Goal: Find specific page/section: Find specific page/section

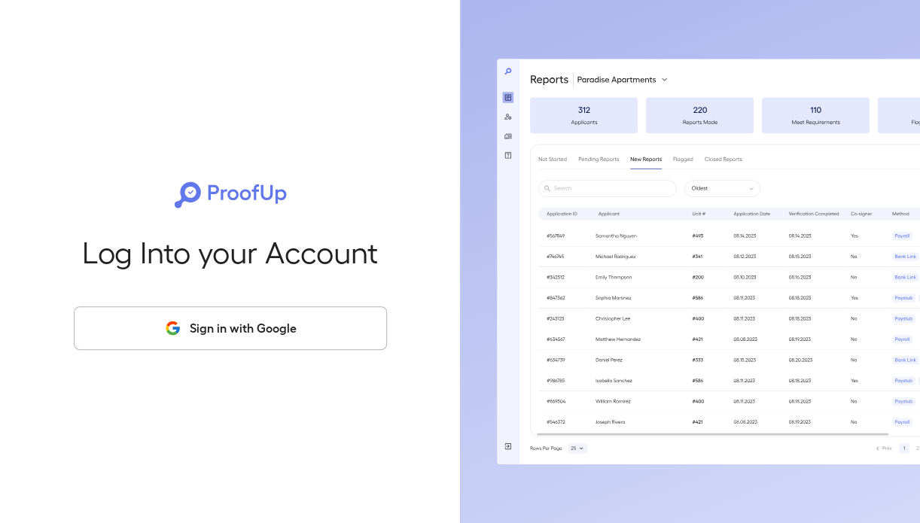
click at [271, 327] on button "Sign in with Google" at bounding box center [230, 328] width 313 height 44
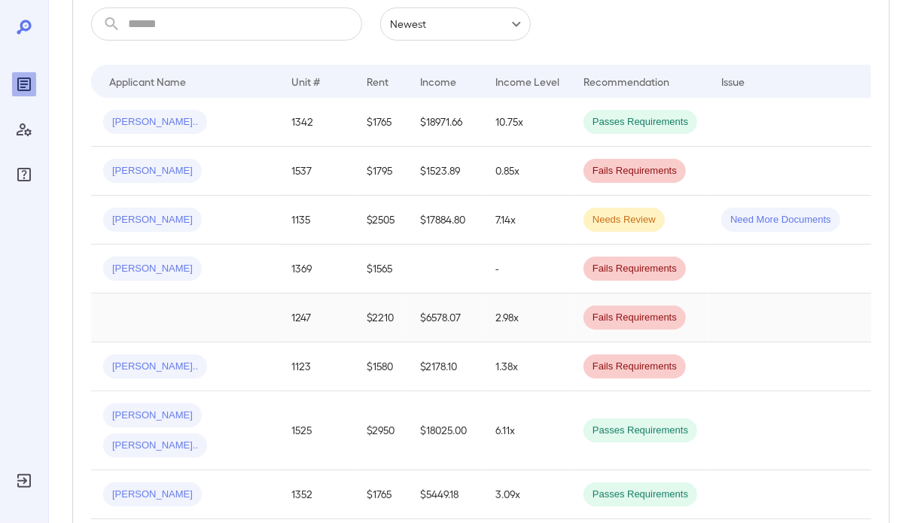
scroll to position [301, 0]
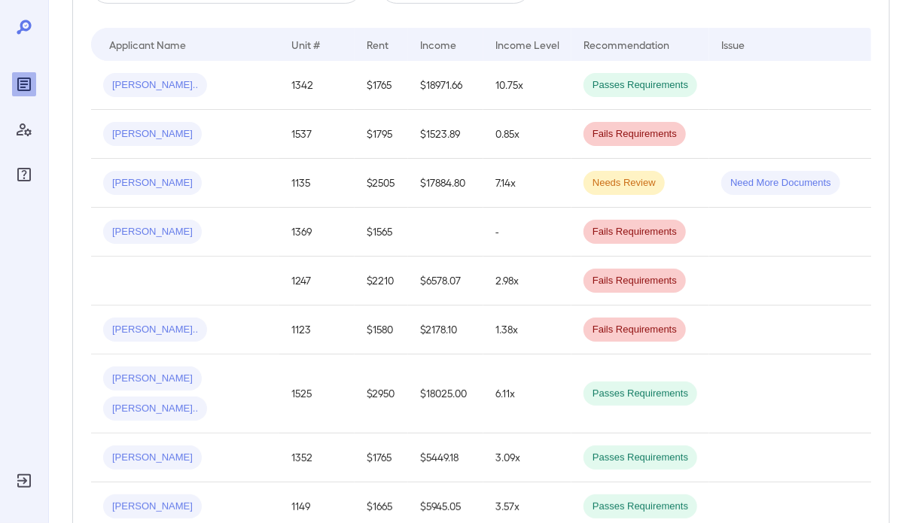
click at [186, 177] on div "Andrea N..." at bounding box center [185, 183] width 164 height 24
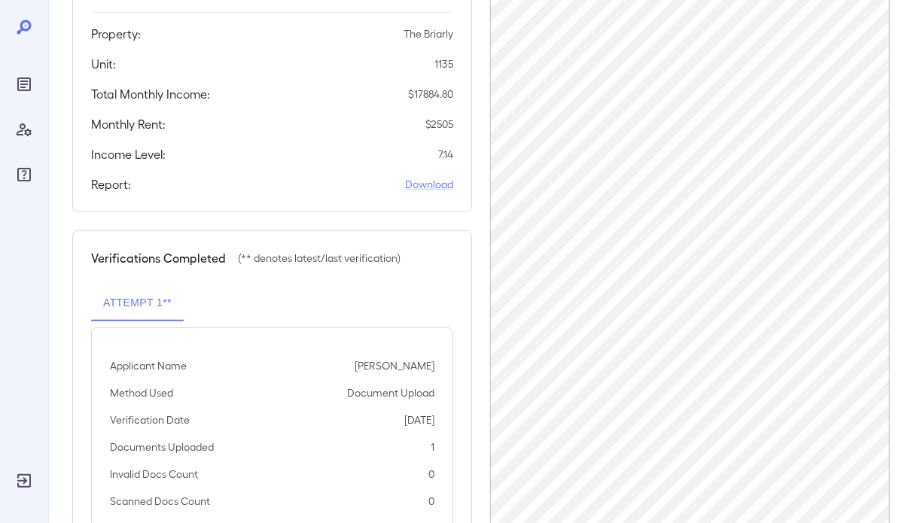
scroll to position [343, 0]
